Goal: Entertainment & Leisure: Consume media (video, audio)

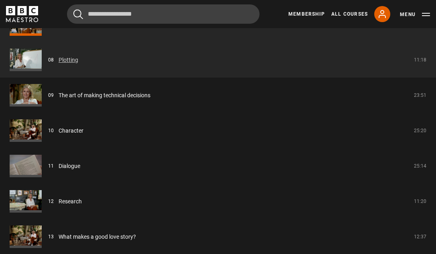
click at [72, 59] on link "Plotting" at bounding box center [69, 60] width 20 height 8
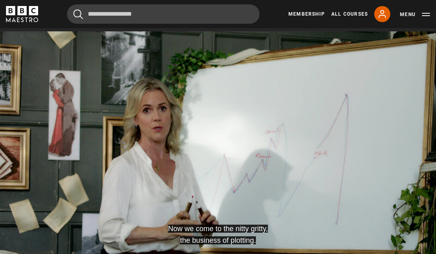
scroll to position [352, 0]
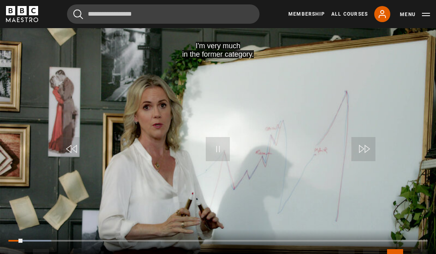
click at [73, 141] on span "Video Player" at bounding box center [73, 149] width 24 height 24
click at [221, 152] on span "Video Player" at bounding box center [218, 149] width 24 height 24
click at [226, 147] on span "Video Player" at bounding box center [218, 149] width 24 height 24
click at [73, 145] on span "Video Player" at bounding box center [73, 149] width 24 height 24
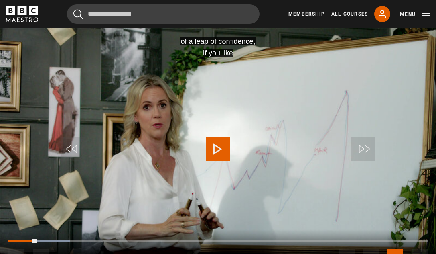
click at [73, 145] on span "Video Player" at bounding box center [73, 149] width 24 height 24
click at [192, 143] on video "Video Player" at bounding box center [218, 150] width 436 height 245
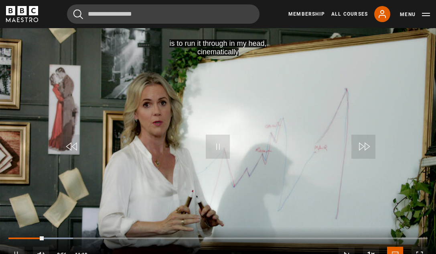
scroll to position [357, 0]
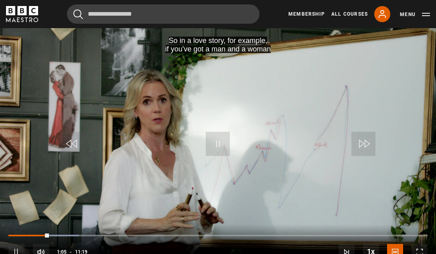
click at [76, 147] on span "Video Player" at bounding box center [73, 144] width 24 height 24
click at [223, 146] on span "Video Player" at bounding box center [218, 144] width 24 height 24
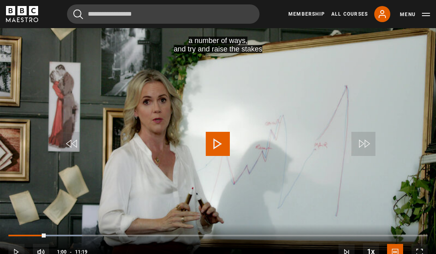
click at [212, 139] on span "Video Player" at bounding box center [218, 144] width 24 height 24
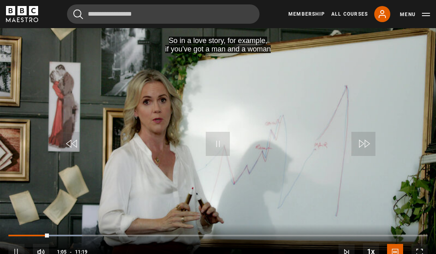
click at [220, 144] on span "Video Player" at bounding box center [218, 144] width 24 height 24
click at [235, 144] on video "Video Player" at bounding box center [218, 145] width 436 height 245
click at [68, 136] on span "Video Player" at bounding box center [73, 144] width 24 height 24
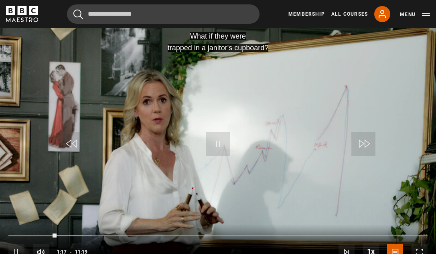
click at [216, 139] on span "Video Player" at bounding box center [218, 144] width 24 height 24
click at [213, 139] on span "Video Player" at bounding box center [218, 144] width 24 height 24
click at [220, 139] on span "Video Player" at bounding box center [218, 144] width 24 height 24
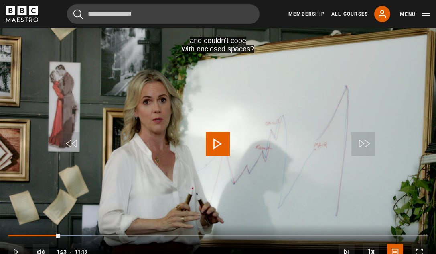
click at [220, 139] on span "Video Player" at bounding box center [218, 144] width 24 height 24
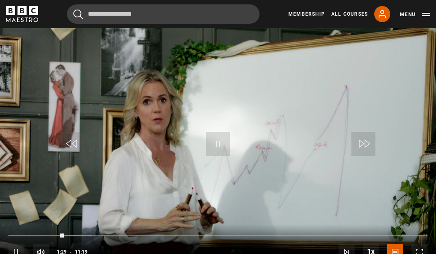
click at [216, 140] on span "Video Player" at bounding box center [218, 144] width 24 height 24
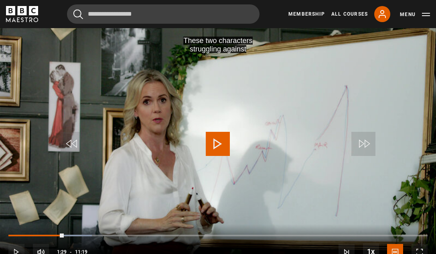
click at [216, 140] on span "Video Player" at bounding box center [218, 144] width 24 height 24
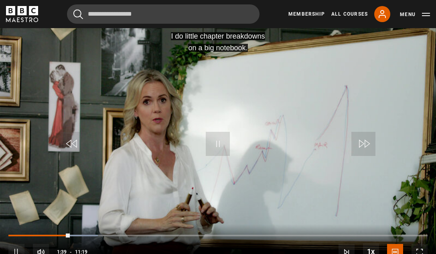
click at [220, 141] on span "Video Player" at bounding box center [218, 144] width 24 height 24
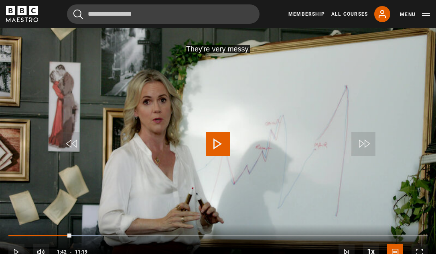
click at [220, 141] on span "Video Player" at bounding box center [218, 144] width 24 height 24
click at [220, 142] on span "Video Player" at bounding box center [218, 144] width 24 height 24
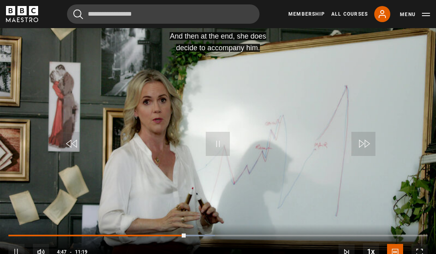
click at [72, 140] on span "Video Player" at bounding box center [73, 144] width 24 height 24
click at [214, 137] on span "Video Player" at bounding box center [218, 144] width 24 height 24
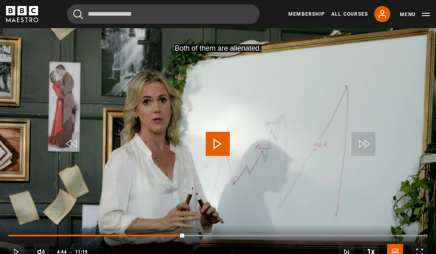
click at [214, 137] on span "Video Player" at bounding box center [218, 144] width 24 height 24
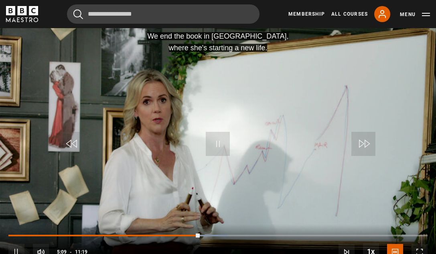
click at [71, 138] on span "Video Player" at bounding box center [73, 144] width 24 height 24
click at [219, 148] on span "Video Player" at bounding box center [218, 144] width 24 height 24
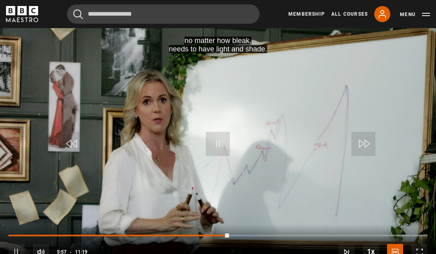
click at [67, 142] on span "Video Player" at bounding box center [73, 144] width 24 height 24
click at [220, 143] on span "Video Player" at bounding box center [218, 144] width 24 height 24
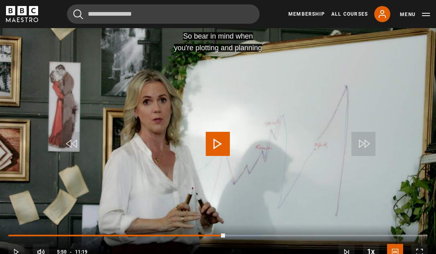
click at [76, 147] on span "Video Player" at bounding box center [73, 144] width 24 height 24
click at [75, 145] on span "Video Player" at bounding box center [73, 144] width 24 height 24
click at [69, 190] on video "Video Player" at bounding box center [218, 145] width 436 height 245
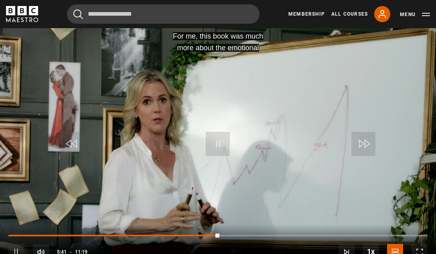
click at [72, 145] on span "Video Player" at bounding box center [73, 144] width 24 height 24
click at [81, 145] on span "Video Player" at bounding box center [73, 144] width 24 height 24
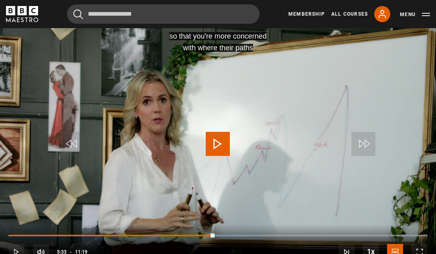
click at [157, 210] on video "Video Player" at bounding box center [218, 145] width 436 height 245
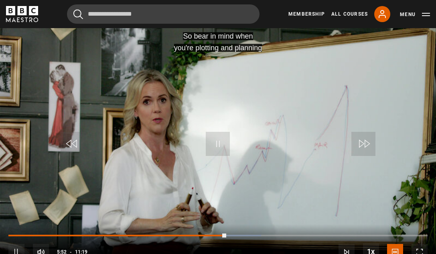
click at [326, 167] on video "Video Player" at bounding box center [218, 145] width 436 height 245
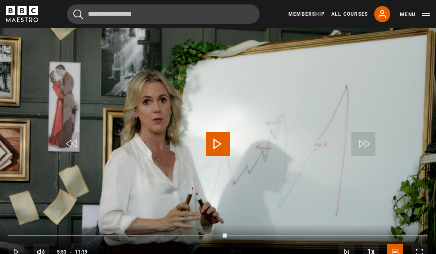
click at [73, 143] on span "Video Player" at bounding box center [73, 144] width 24 height 24
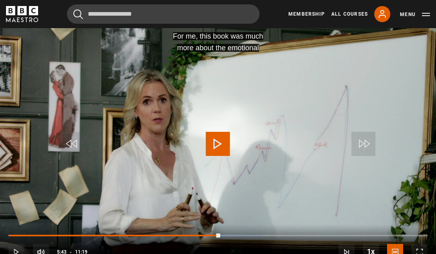
click at [73, 143] on span "Video Player" at bounding box center [73, 144] width 24 height 24
click at [104, 202] on video "Video Player" at bounding box center [218, 145] width 436 height 245
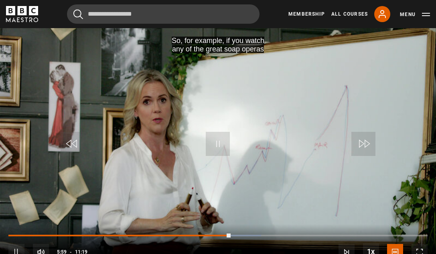
click at [79, 140] on span "Video Player" at bounding box center [73, 144] width 24 height 24
click at [200, 132] on video "Video Player" at bounding box center [218, 145] width 436 height 245
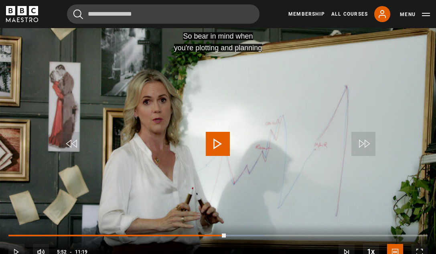
click at [67, 140] on span "Video Player" at bounding box center [73, 144] width 24 height 24
click at [422, 252] on span "Video Player" at bounding box center [420, 252] width 16 height 16
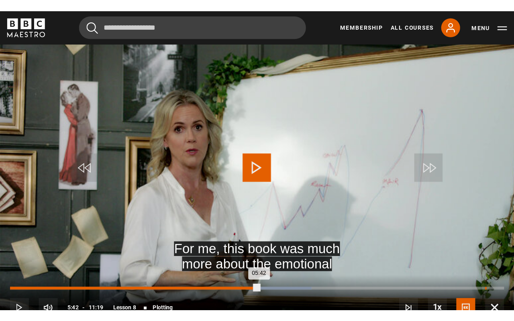
scroll to position [0, 0]
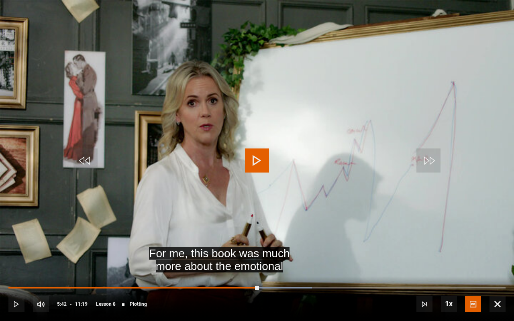
click at [253, 165] on span "Video Player" at bounding box center [257, 161] width 24 height 24
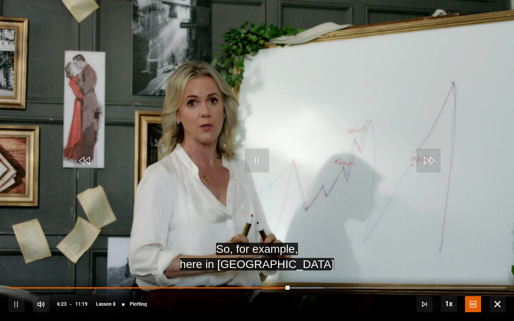
click at [90, 160] on span "Video Player" at bounding box center [85, 161] width 24 height 24
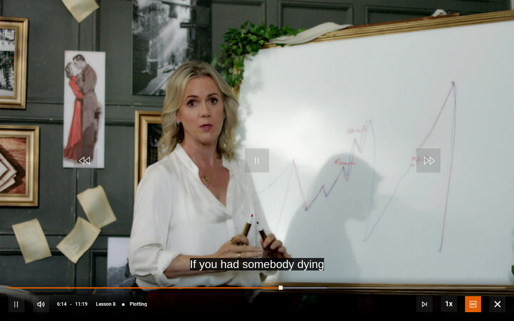
click at [90, 160] on span "Video Player" at bounding box center [85, 161] width 24 height 24
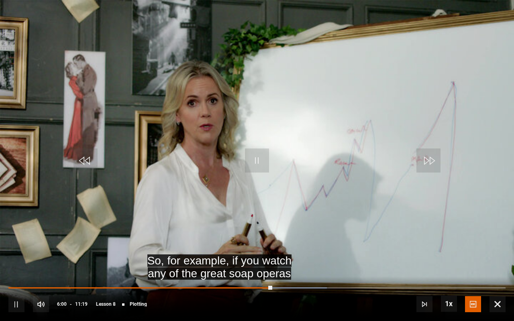
click at [258, 157] on span "Video Player" at bounding box center [257, 161] width 24 height 24
click at [269, 156] on span "Video Player" at bounding box center [257, 161] width 24 height 24
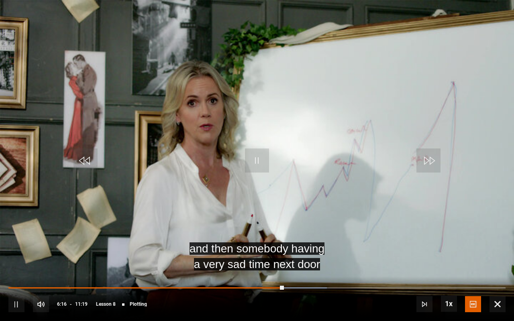
click at [265, 156] on span "Video Player" at bounding box center [257, 161] width 24 height 24
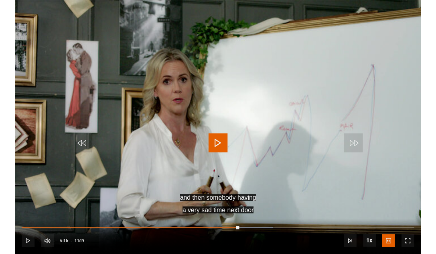
scroll to position [357, 0]
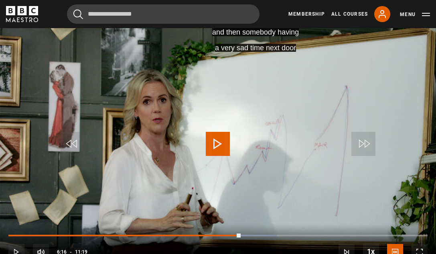
click at [215, 143] on span "Video Player" at bounding box center [218, 144] width 24 height 24
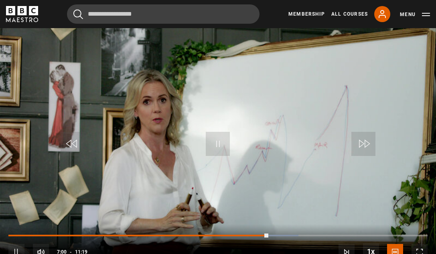
click at [218, 143] on span "Video Player" at bounding box center [218, 144] width 24 height 24
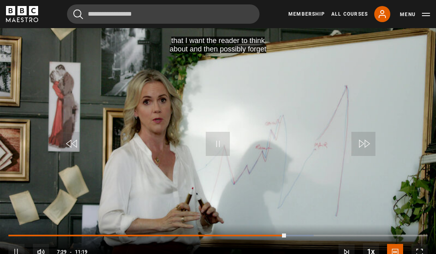
click at [15, 248] on span "Video Player" at bounding box center [16, 252] width 16 height 16
click at [14, 247] on span "Video Player" at bounding box center [16, 252] width 16 height 16
click at [14, 248] on span "Video Player" at bounding box center [16, 252] width 16 height 16
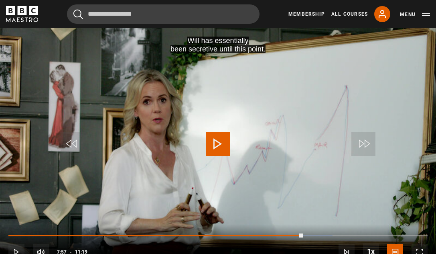
click at [15, 246] on span "Video Player" at bounding box center [16, 252] width 16 height 16
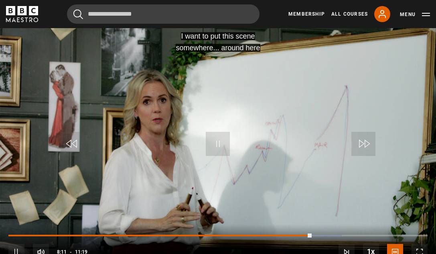
click at [73, 139] on span "Video Player" at bounding box center [73, 144] width 24 height 24
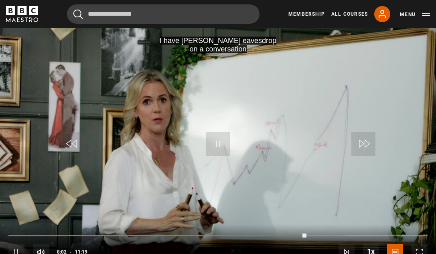
click at [221, 146] on span "Video Player" at bounding box center [218, 144] width 24 height 24
click at [223, 149] on span "Video Player" at bounding box center [218, 144] width 24 height 24
click at [221, 149] on span "Video Player" at bounding box center [218, 144] width 24 height 24
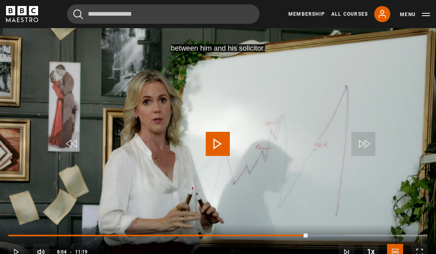
click at [221, 149] on span "Video Player" at bounding box center [218, 144] width 24 height 24
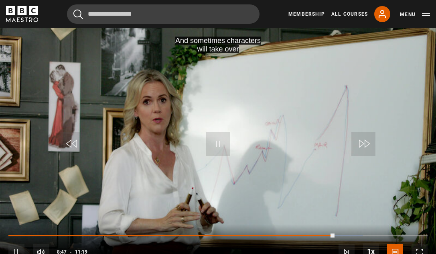
click at [67, 142] on span "Video Player" at bounding box center [73, 144] width 24 height 24
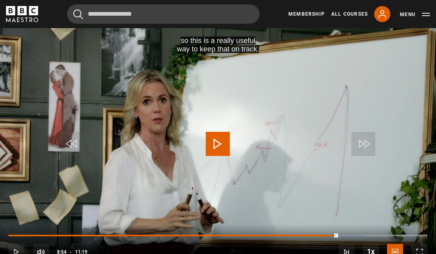
click at [65, 142] on span "Video Player" at bounding box center [73, 144] width 24 height 24
click at [15, 245] on span "Video Player" at bounding box center [16, 252] width 16 height 16
click at [12, 245] on span "Video Player" at bounding box center [16, 252] width 16 height 16
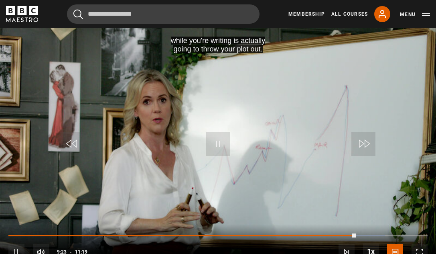
click at [12, 245] on span "Video Player" at bounding box center [16, 252] width 16 height 16
click at [12, 244] on span "Video Player" at bounding box center [16, 252] width 16 height 16
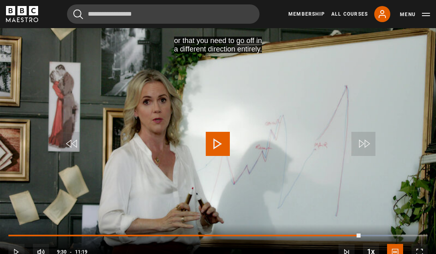
click at [72, 138] on span "Video Player" at bounding box center [73, 144] width 24 height 24
click at [219, 147] on span "Video Player" at bounding box center [218, 144] width 24 height 24
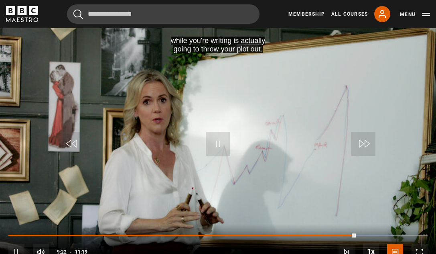
click at [73, 148] on span "Video Player" at bounding box center [73, 144] width 24 height 24
click at [218, 146] on span "Video Player" at bounding box center [218, 144] width 24 height 24
